Goal: Find specific page/section: Find specific page/section

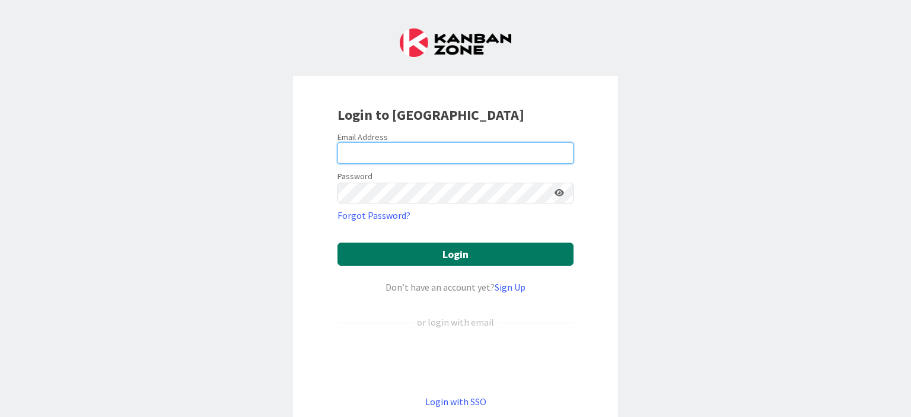
type input "[PERSON_NAME][EMAIL_ADDRESS][PERSON_NAME][DOMAIN_NAME]"
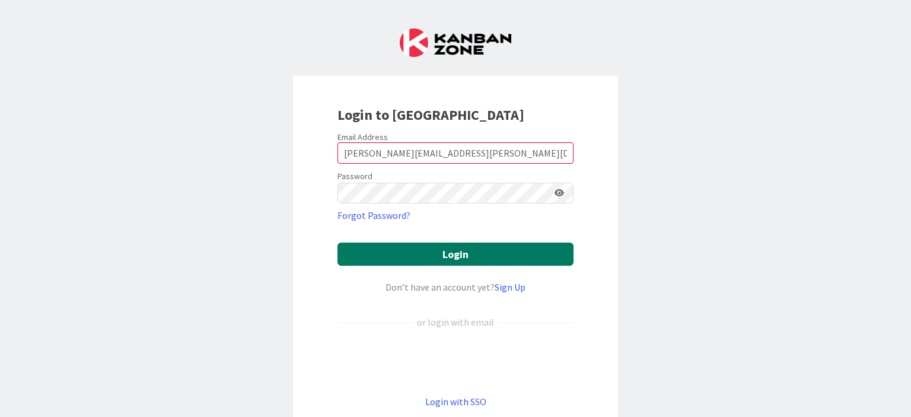
click at [476, 250] on button "Login" at bounding box center [455, 254] width 236 height 23
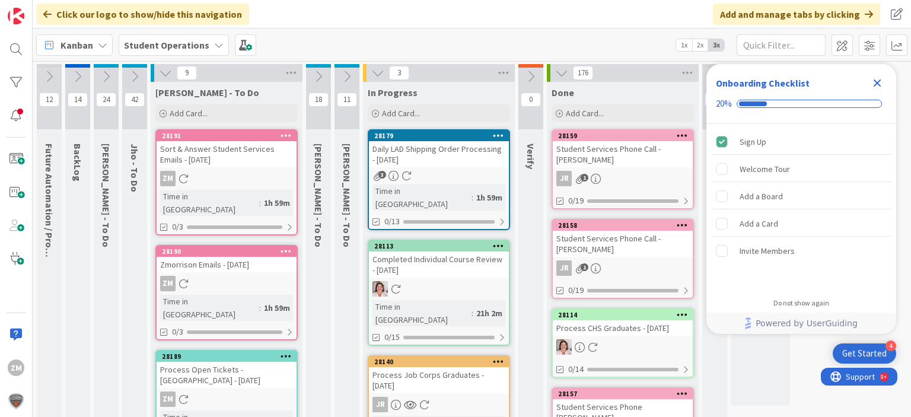
click at [876, 86] on icon "Close Checklist" at bounding box center [877, 83] width 14 height 14
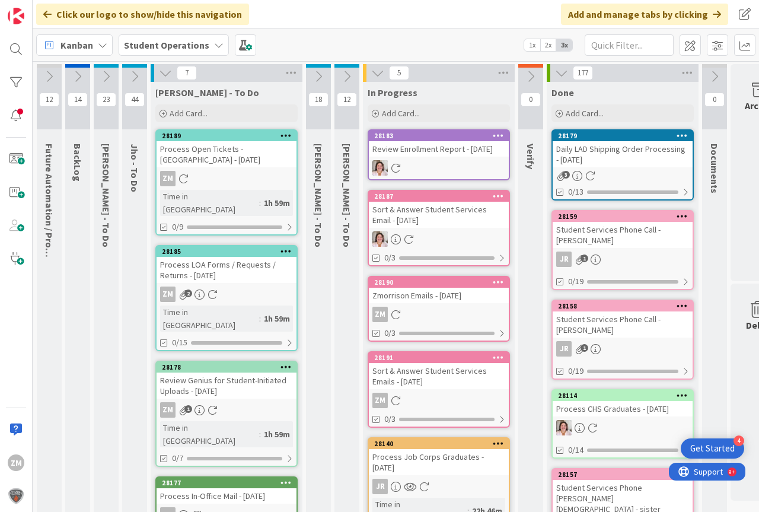
click at [224, 286] on div "ZM 2" at bounding box center [227, 293] width 140 height 15
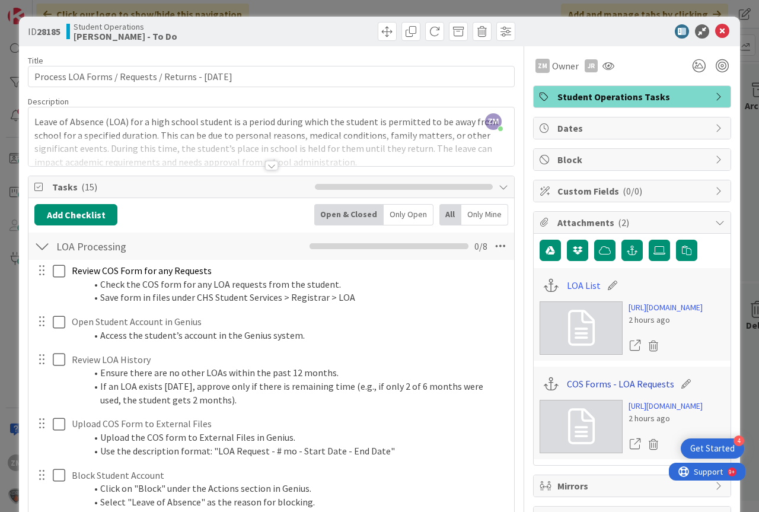
click at [603, 391] on link "COS Forms - LOA Requests" at bounding box center [620, 384] width 107 height 14
click at [715, 36] on icon at bounding box center [722, 31] width 14 height 14
